Goal: Transaction & Acquisition: Purchase product/service

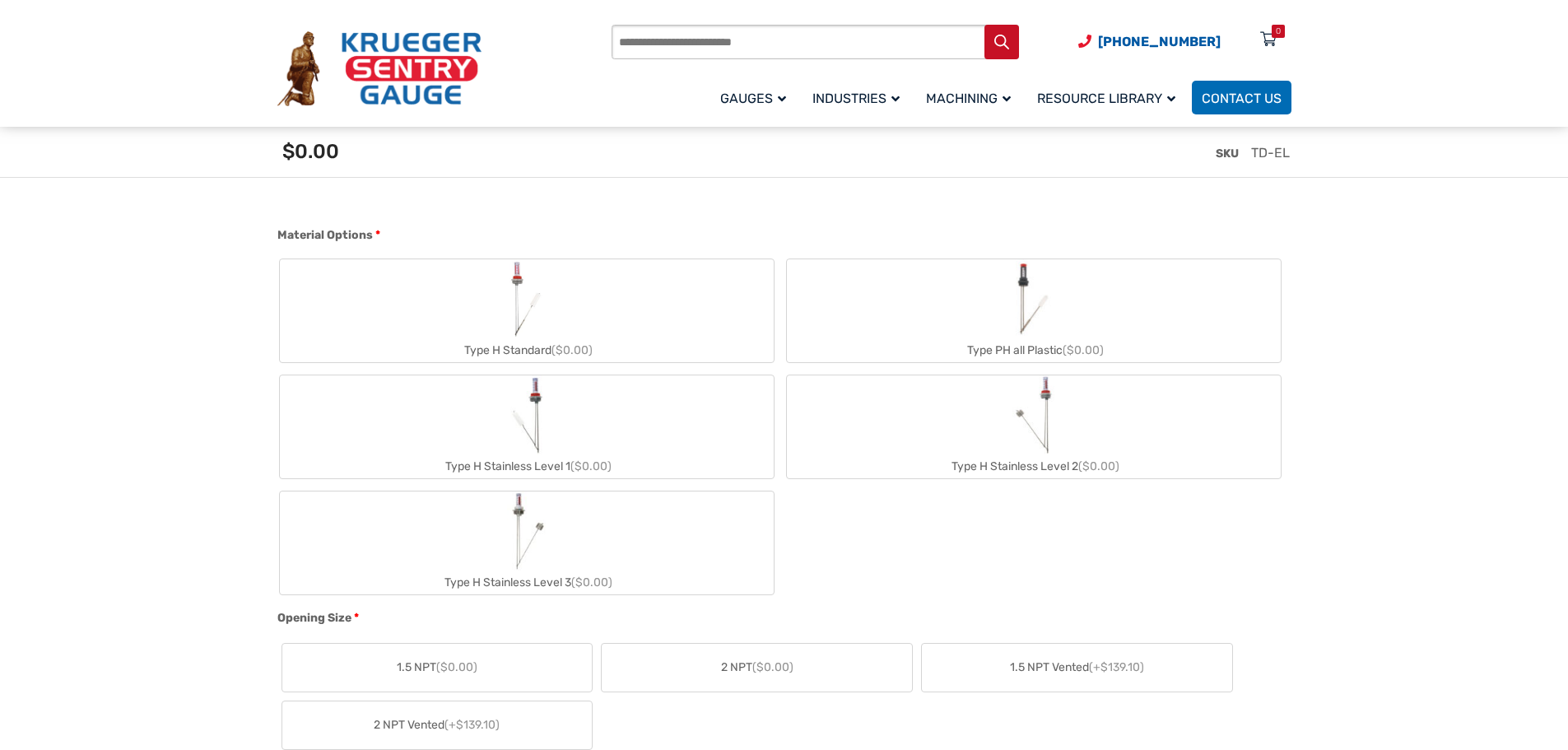
scroll to position [658, 0]
click at [498, 424] on label "Type H Stainless Level 1 ($0.00)" at bounding box center [526, 424] width 494 height 103
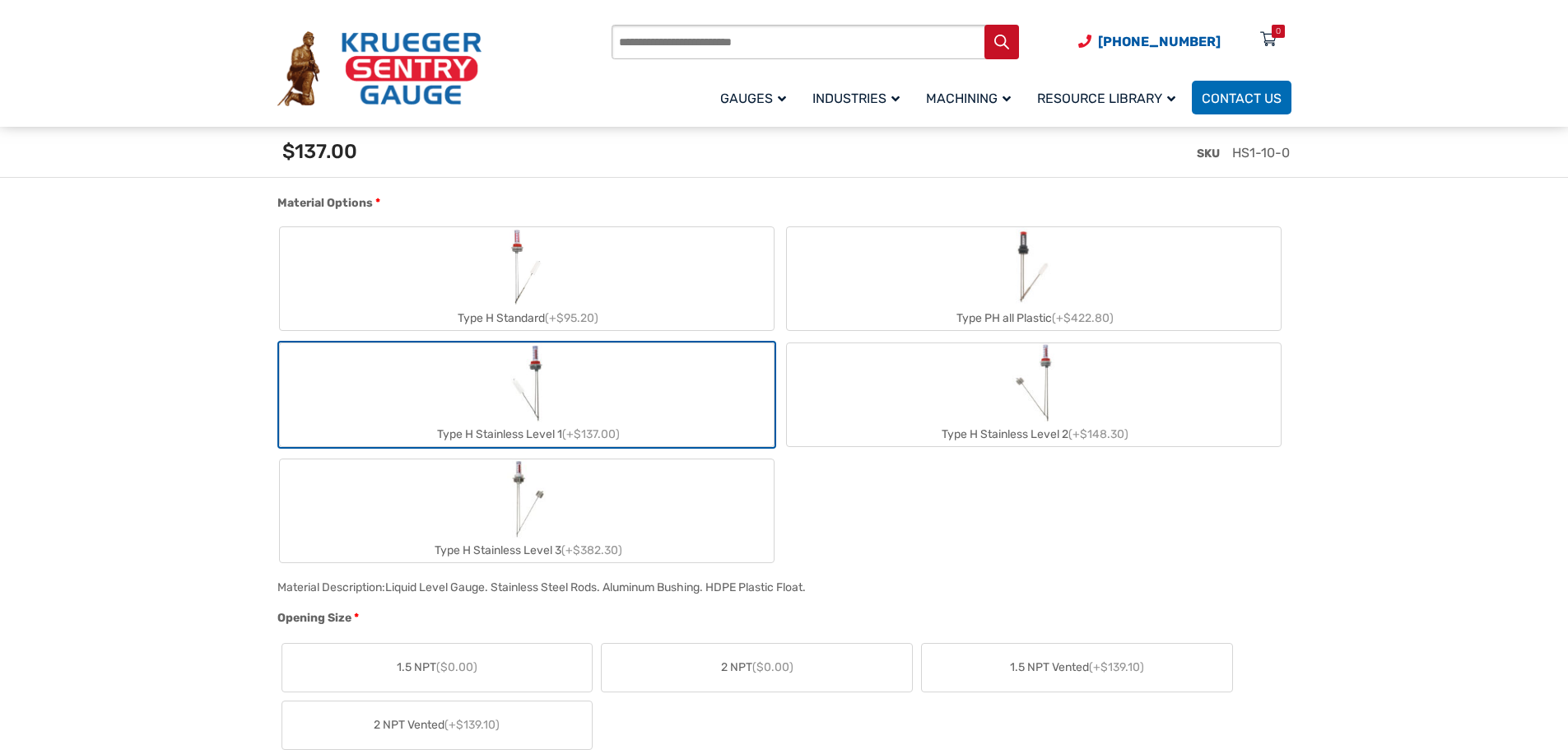
scroll to position [741, 0]
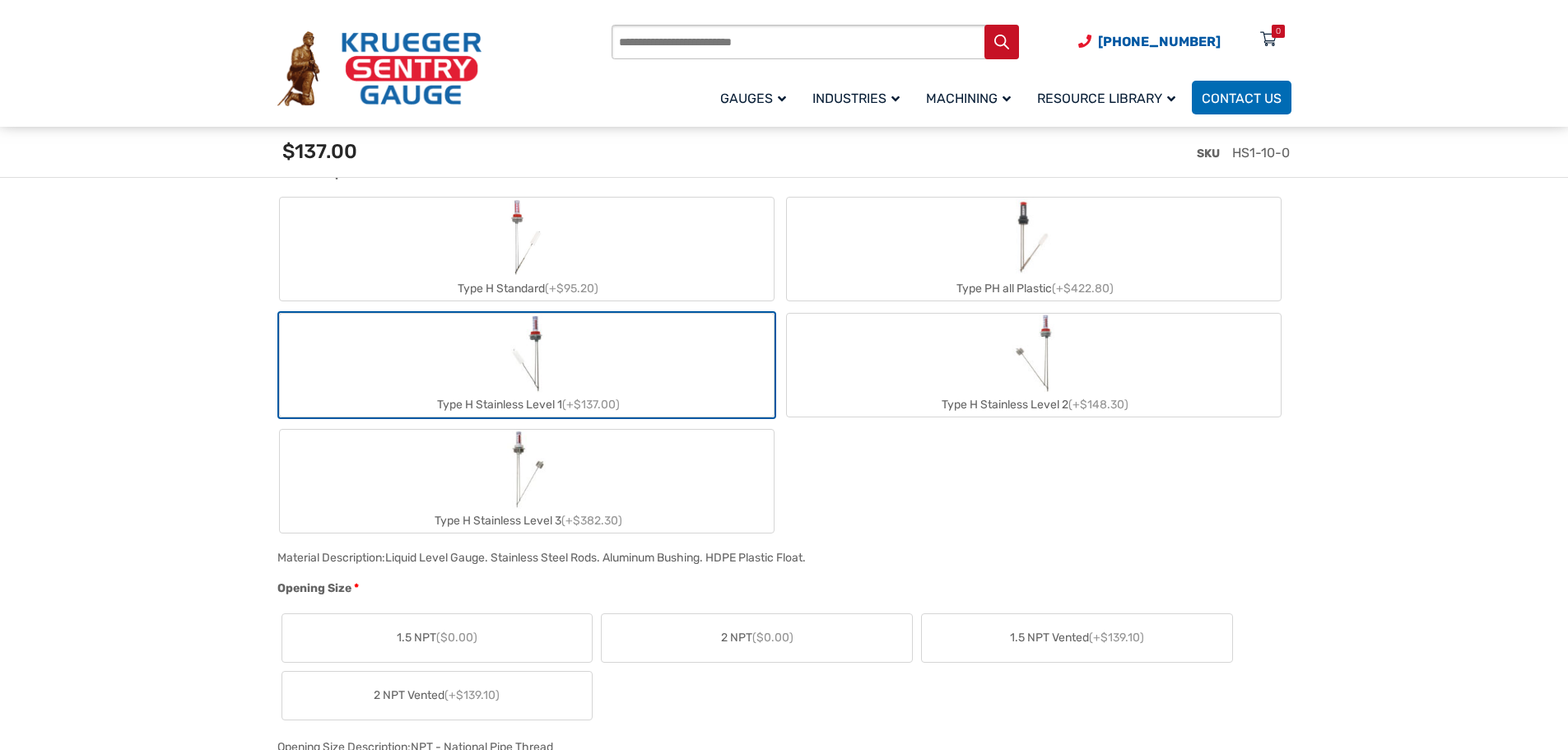
click at [689, 640] on label "2 NPT ($0.00)" at bounding box center [757, 638] width 310 height 48
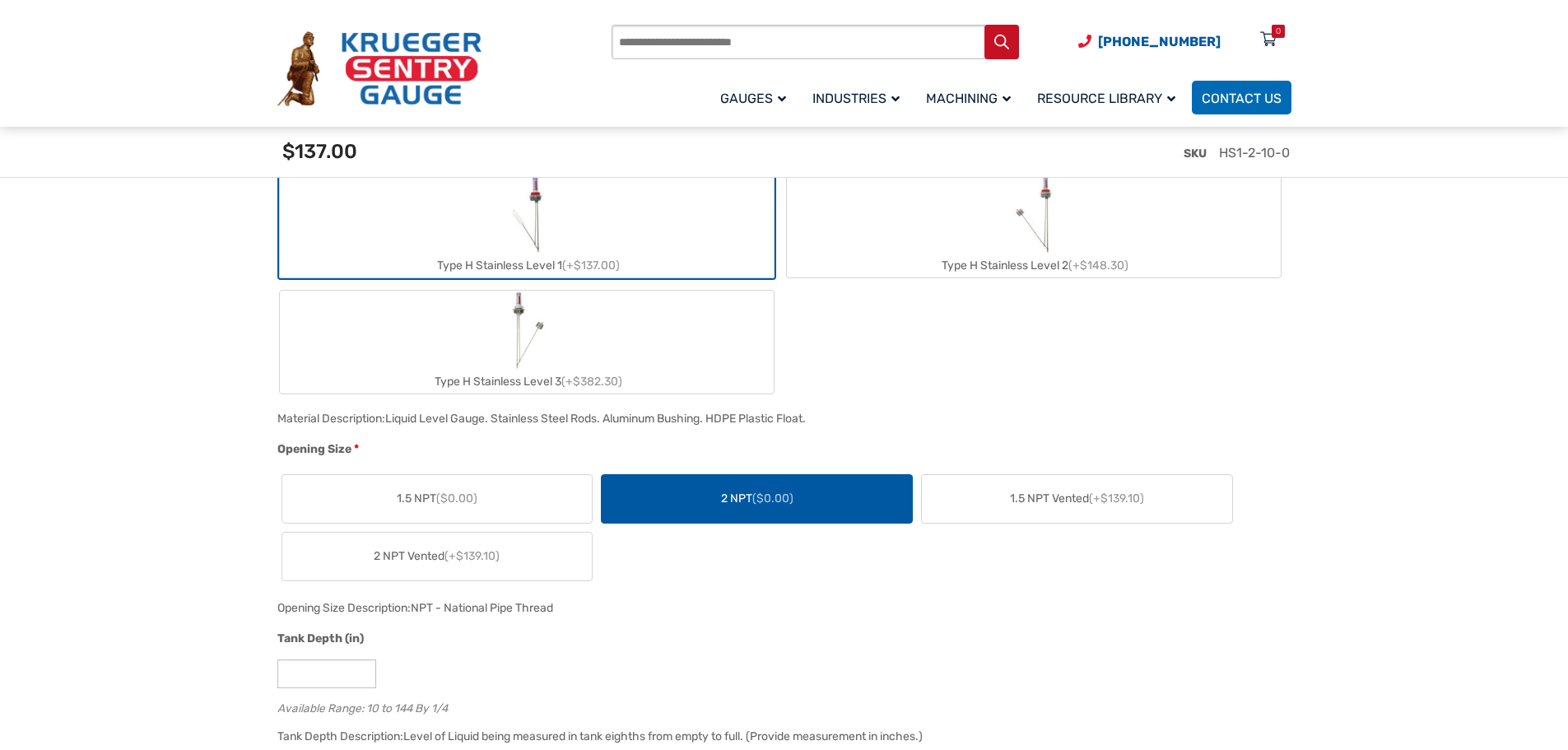
scroll to position [987, 0]
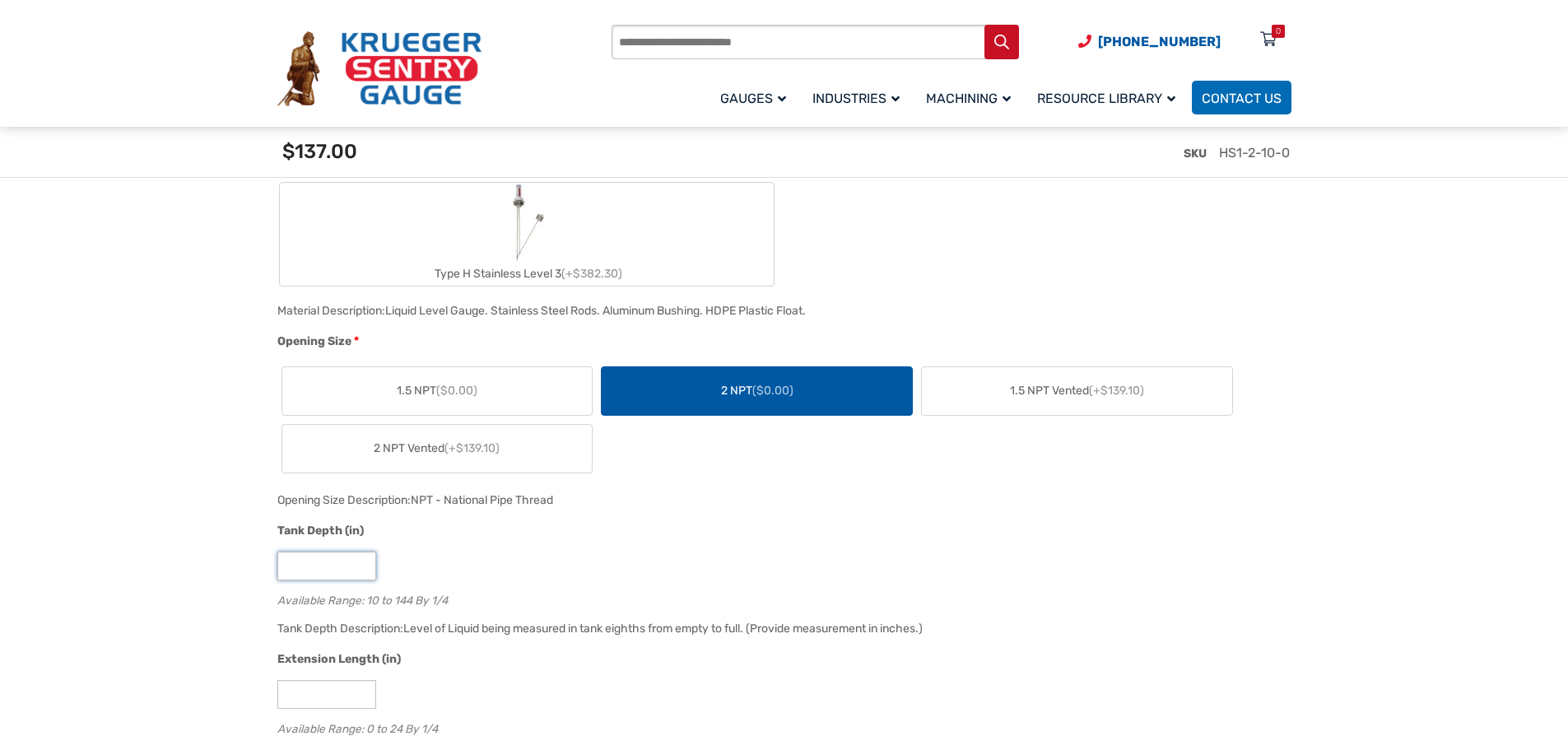
click at [300, 566] on input "**" at bounding box center [327, 566] width 99 height 29
type input "*"
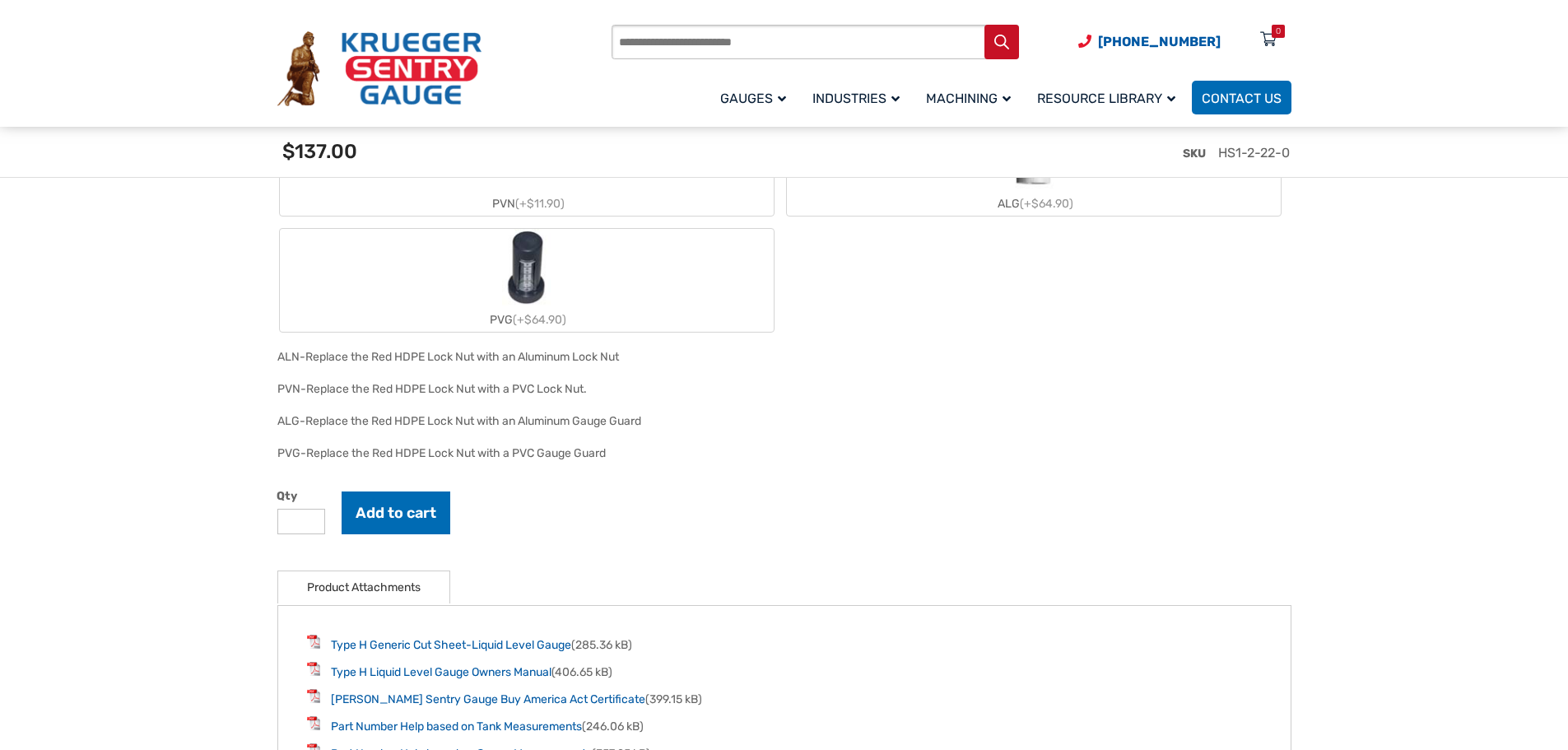
scroll to position [2304, 0]
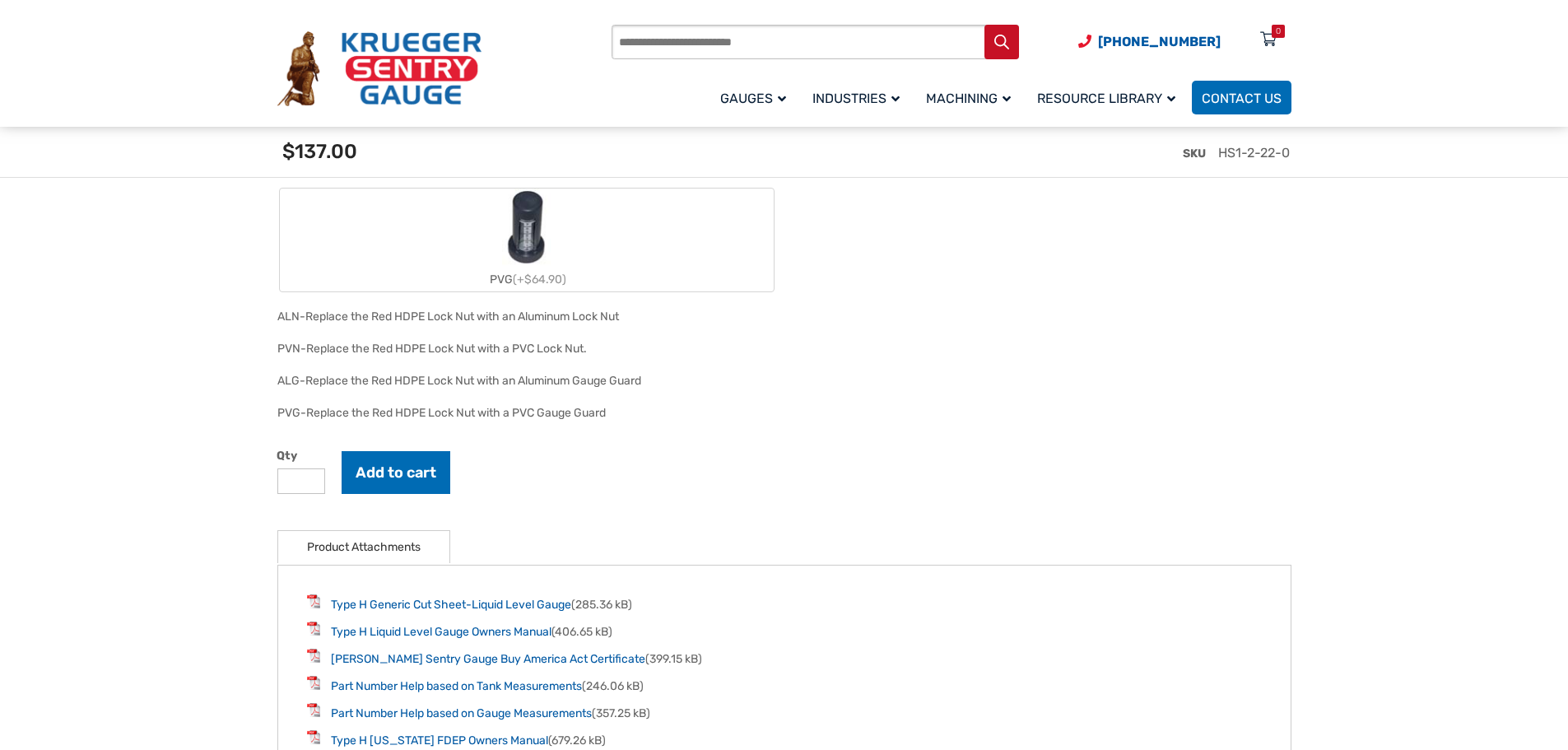
type input "**"
click at [297, 483] on input "*" at bounding box center [300, 481] width 48 height 25
click at [307, 478] on input "*" at bounding box center [300, 481] width 48 height 25
type input "*"
click at [307, 478] on input "*" at bounding box center [300, 481] width 48 height 25
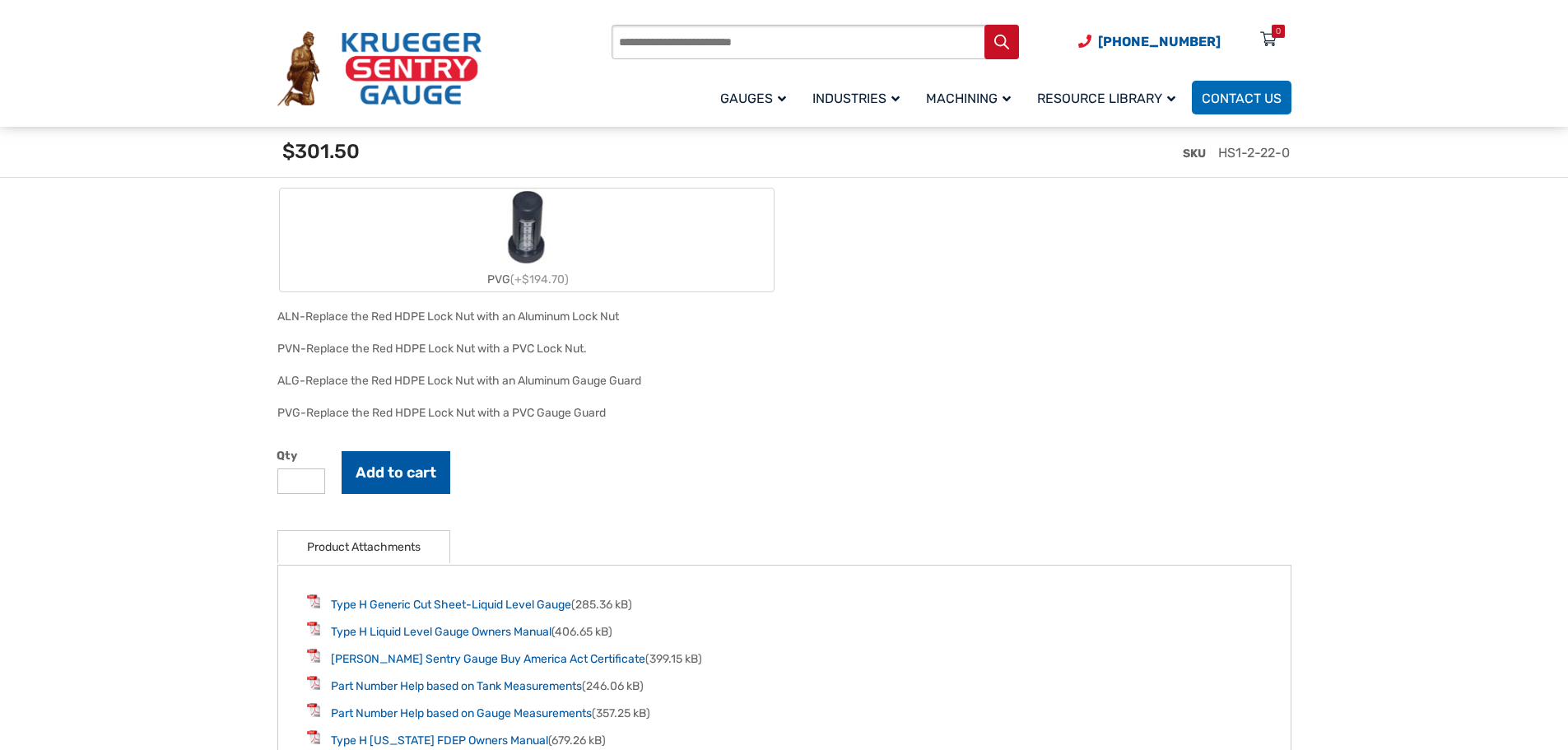
click at [381, 474] on button "Add to cart" at bounding box center [396, 472] width 109 height 43
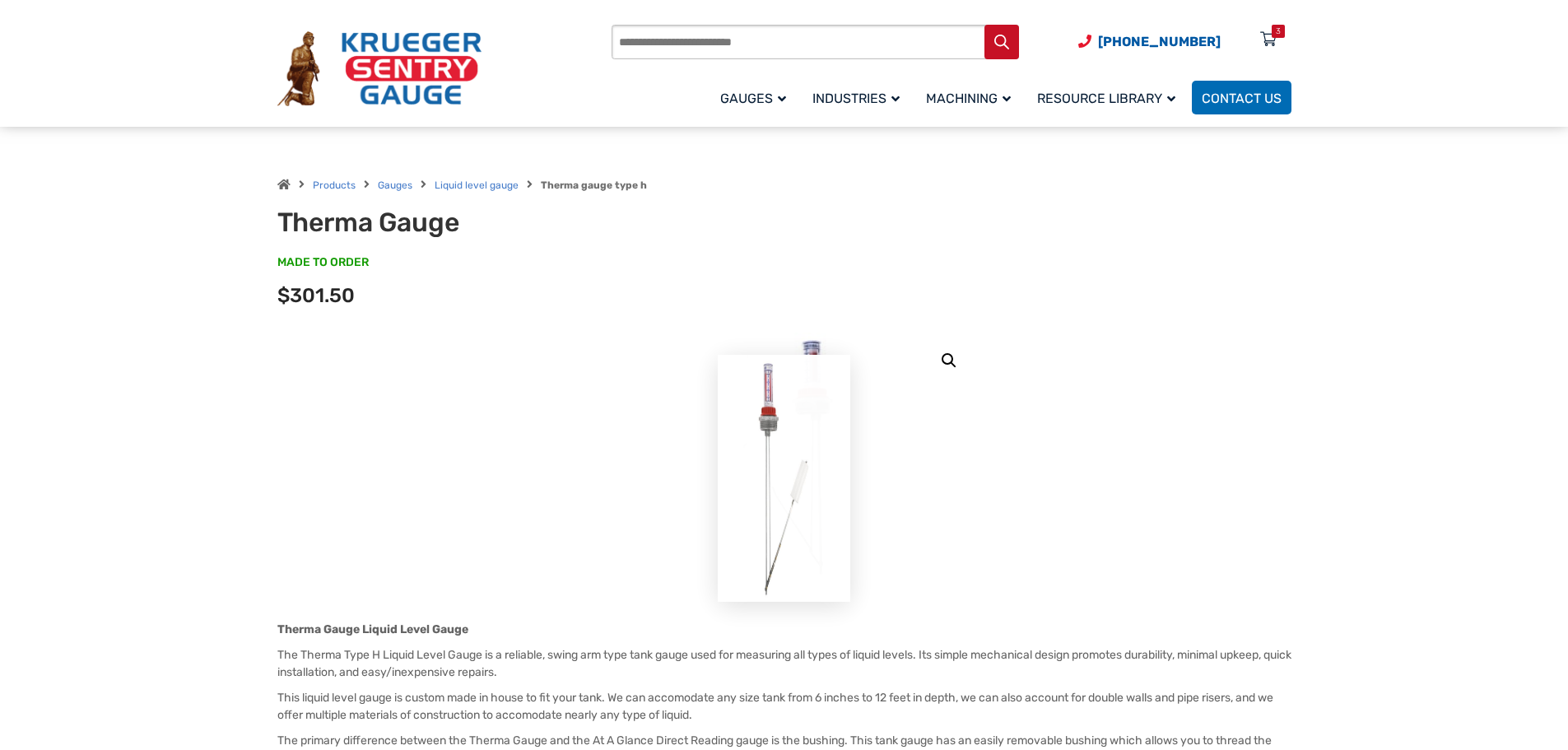
scroll to position [0, 0]
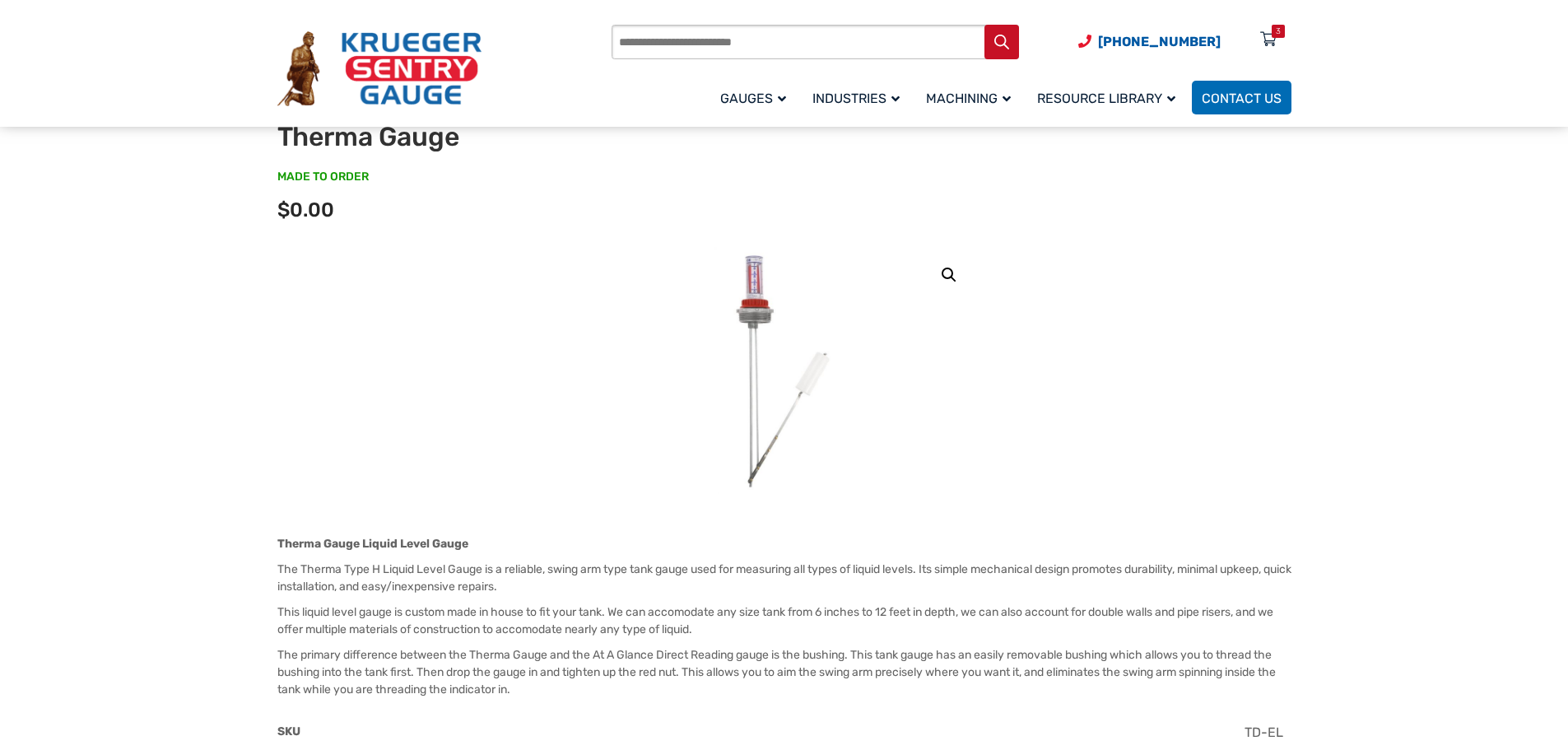
scroll to position [83, 0]
